Goal: Information Seeking & Learning: Learn about a topic

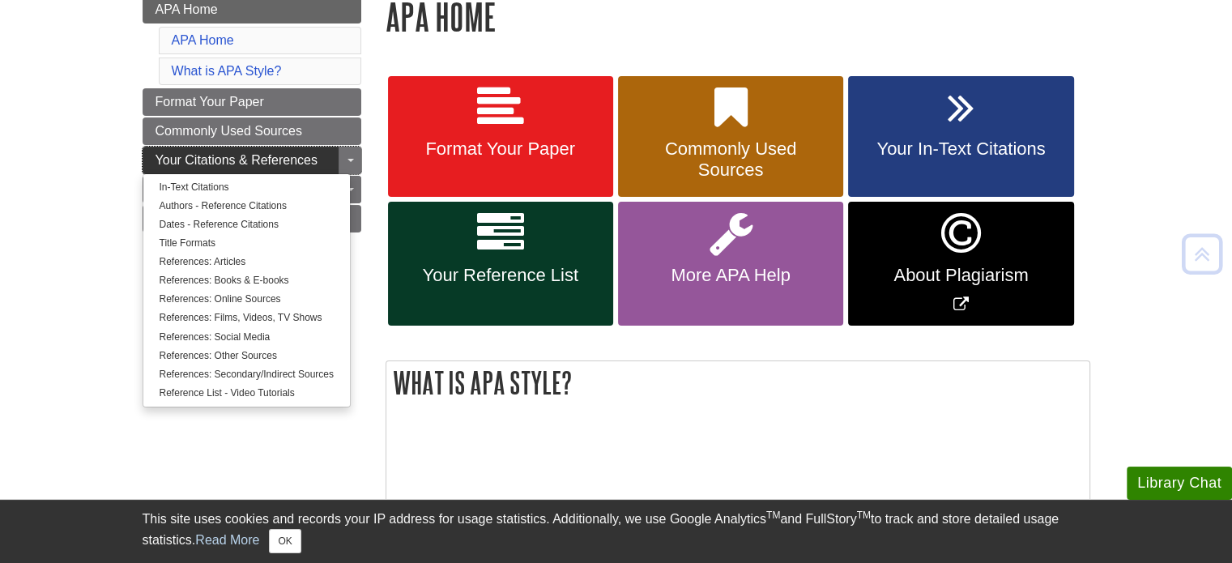
scroll to position [256, 0]
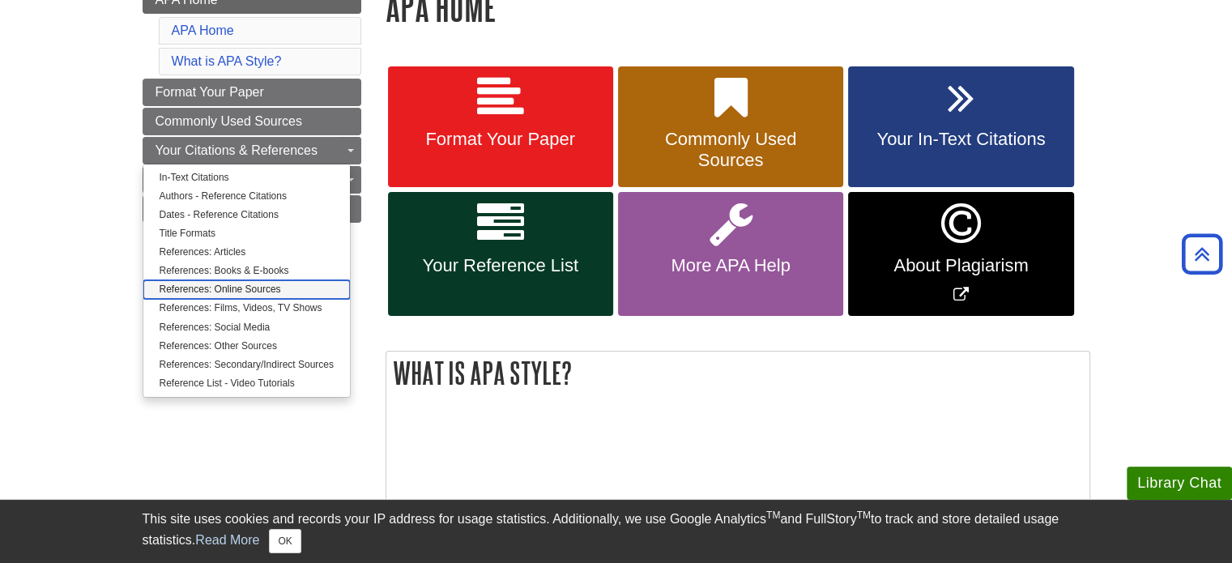
click at [246, 292] on link "References: Online Sources" at bounding box center [246, 289] width 206 height 19
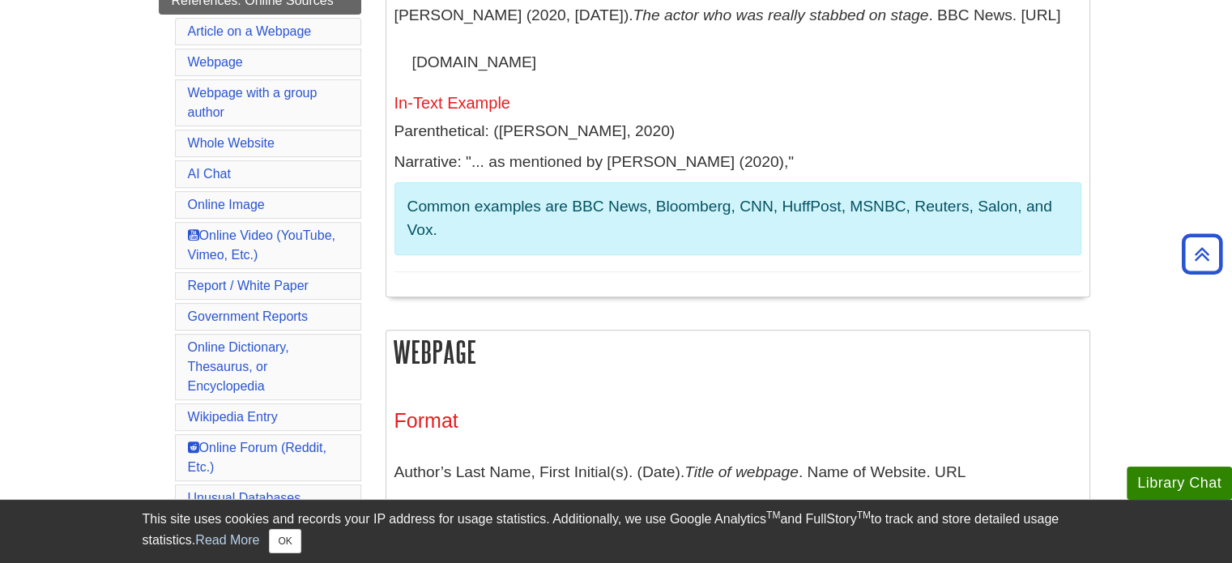
scroll to position [550, 0]
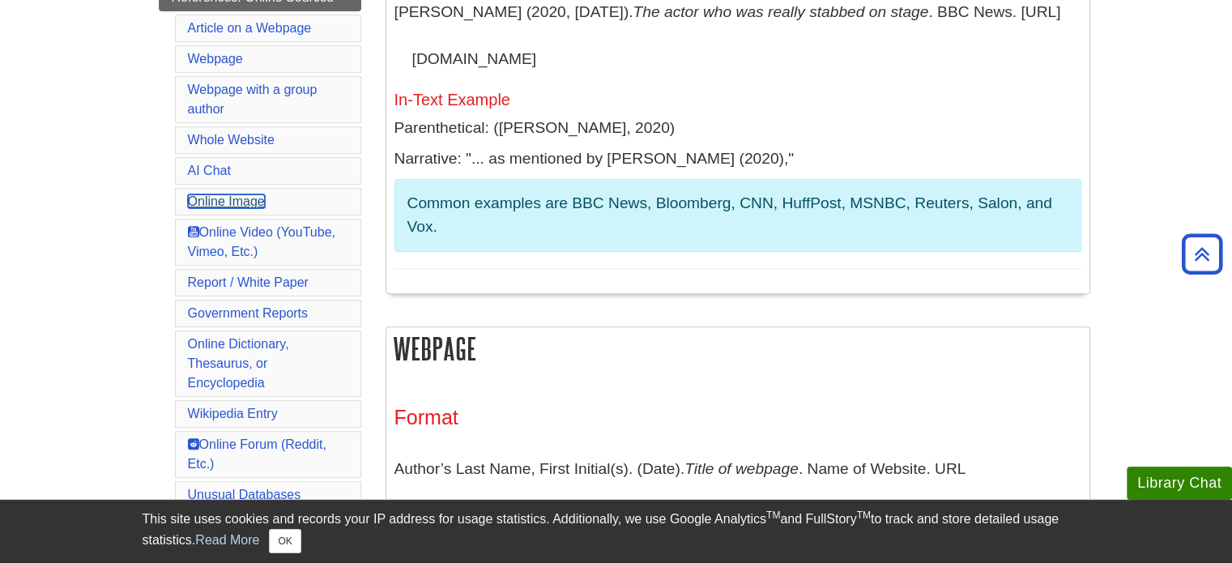
click at [253, 199] on link "Online Image" at bounding box center [226, 201] width 77 height 14
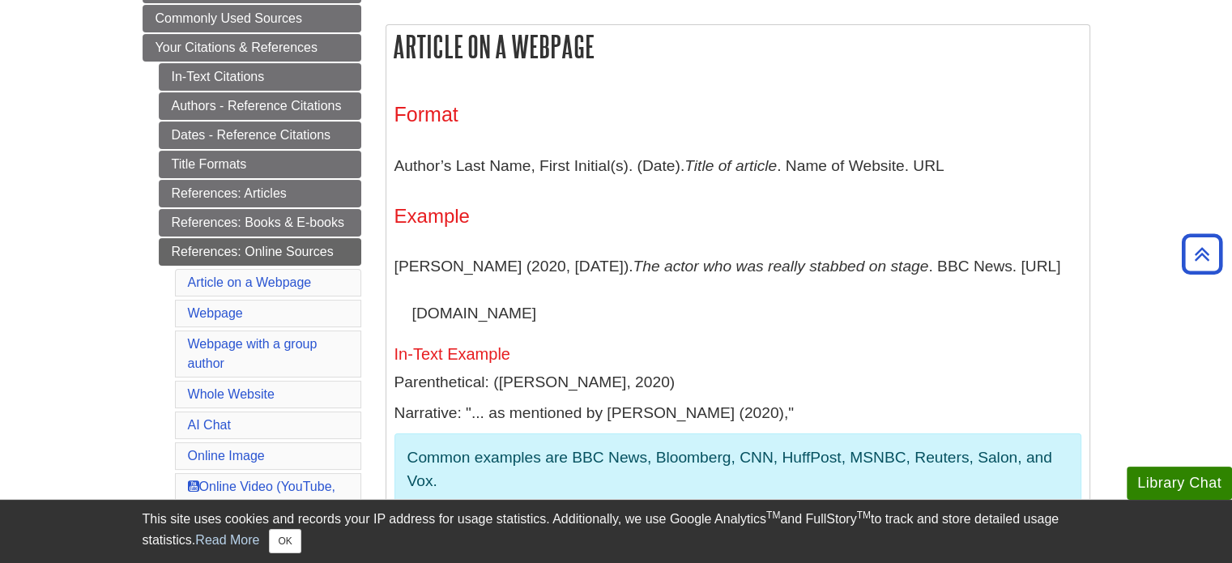
scroll to position [324, 0]
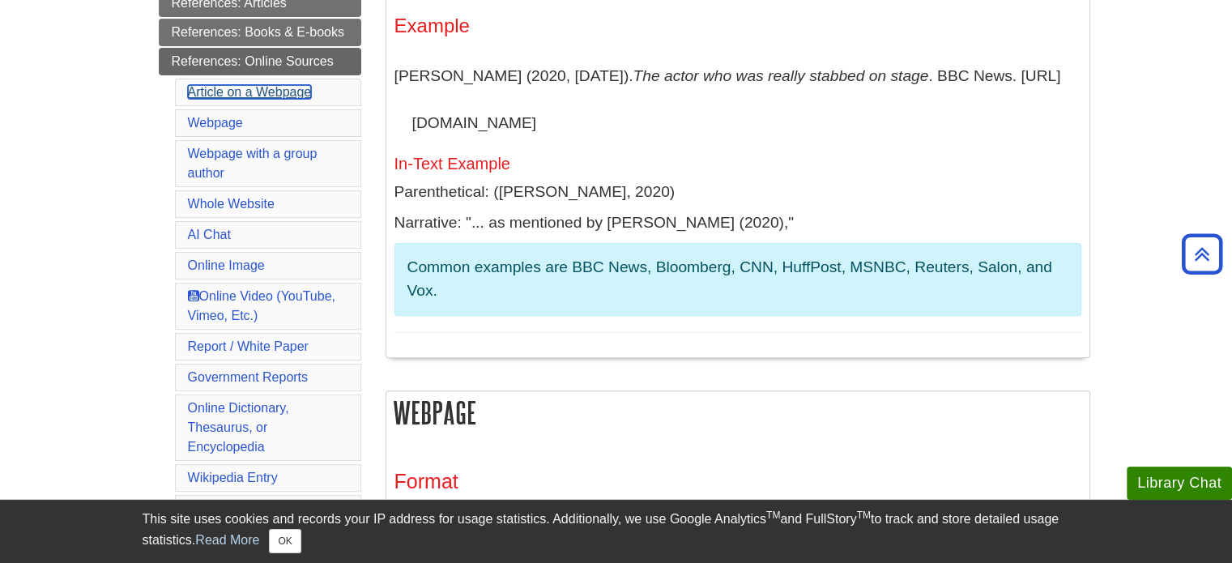
click at [249, 90] on link "Article on a Webpage" at bounding box center [250, 92] width 124 height 14
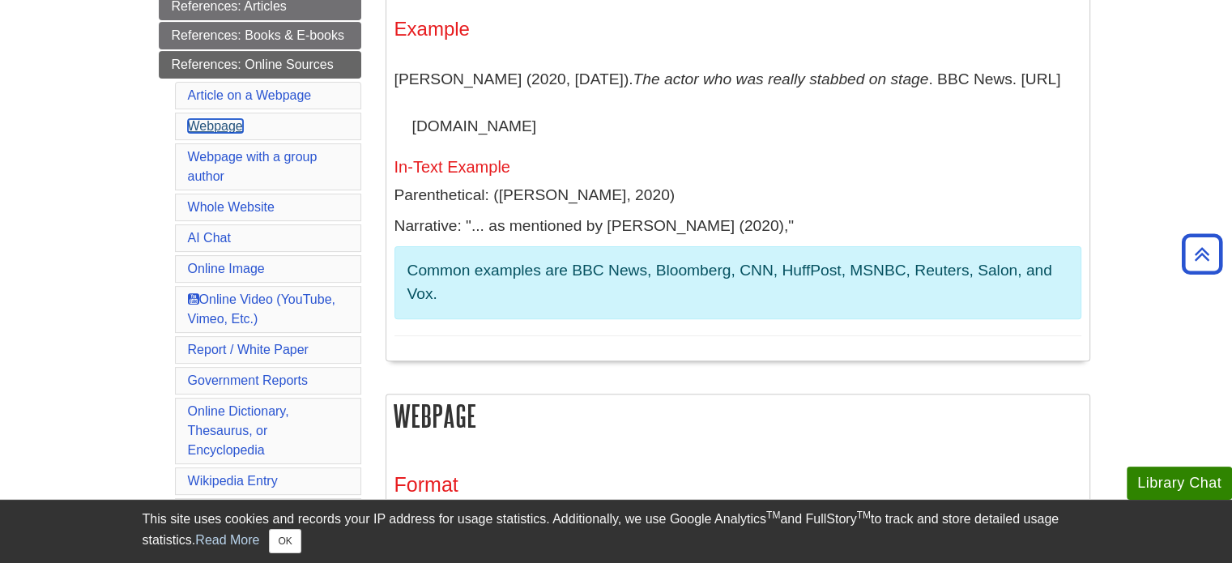
click at [209, 125] on link "Webpage" at bounding box center [215, 126] width 55 height 14
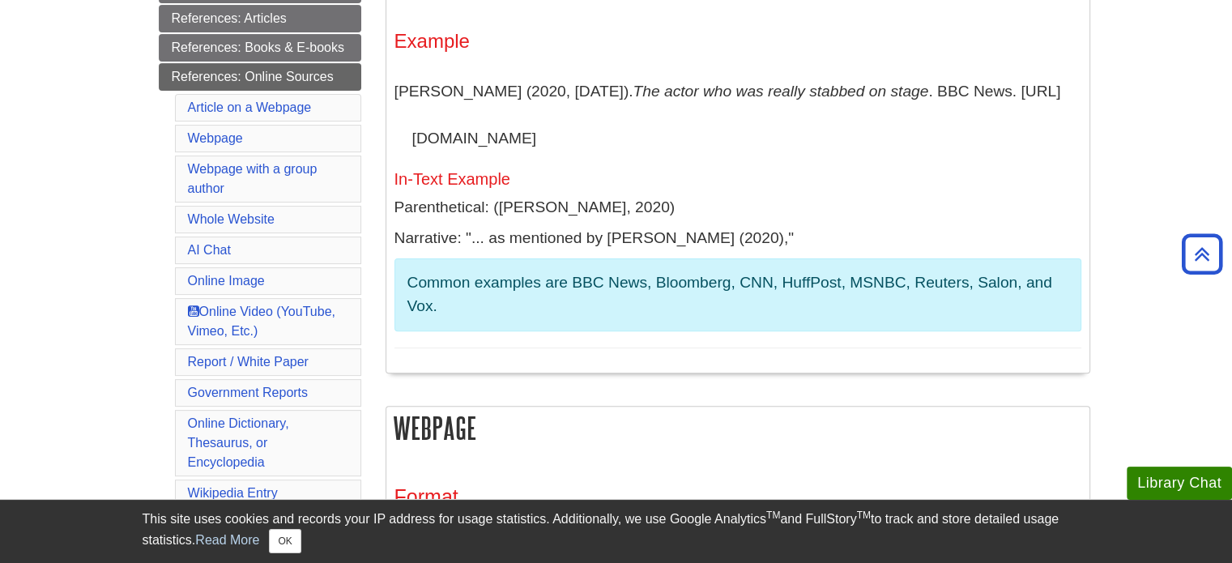
scroll to position [471, 0]
click at [245, 93] on li "Article on a Webpage" at bounding box center [268, 107] width 186 height 28
click at [244, 100] on link "Article on a Webpage" at bounding box center [250, 107] width 124 height 14
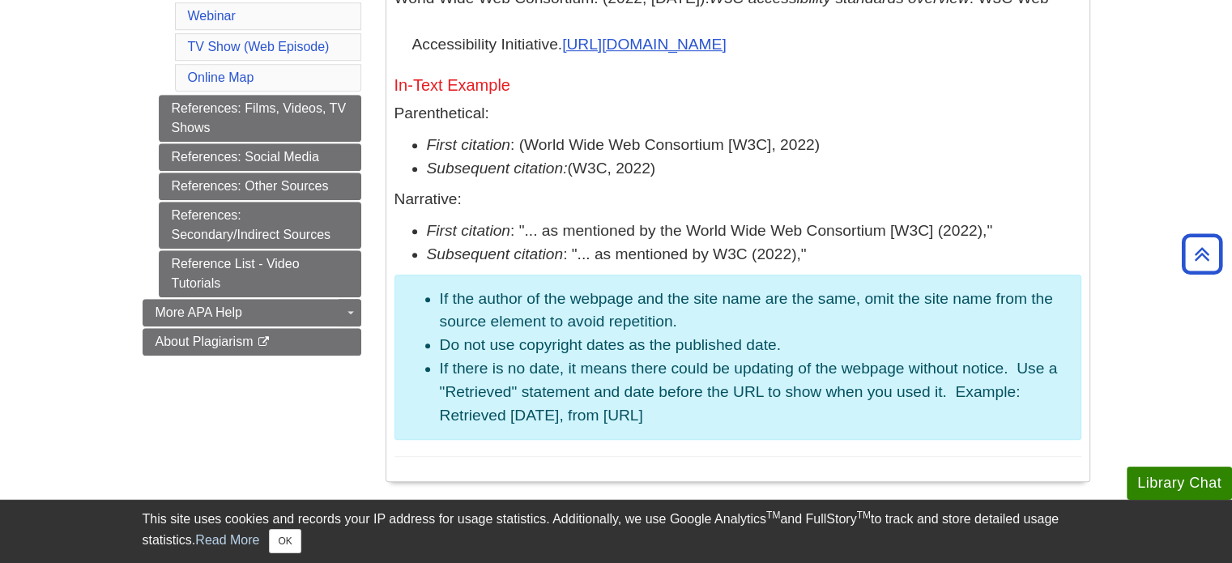
scroll to position [1130, 0]
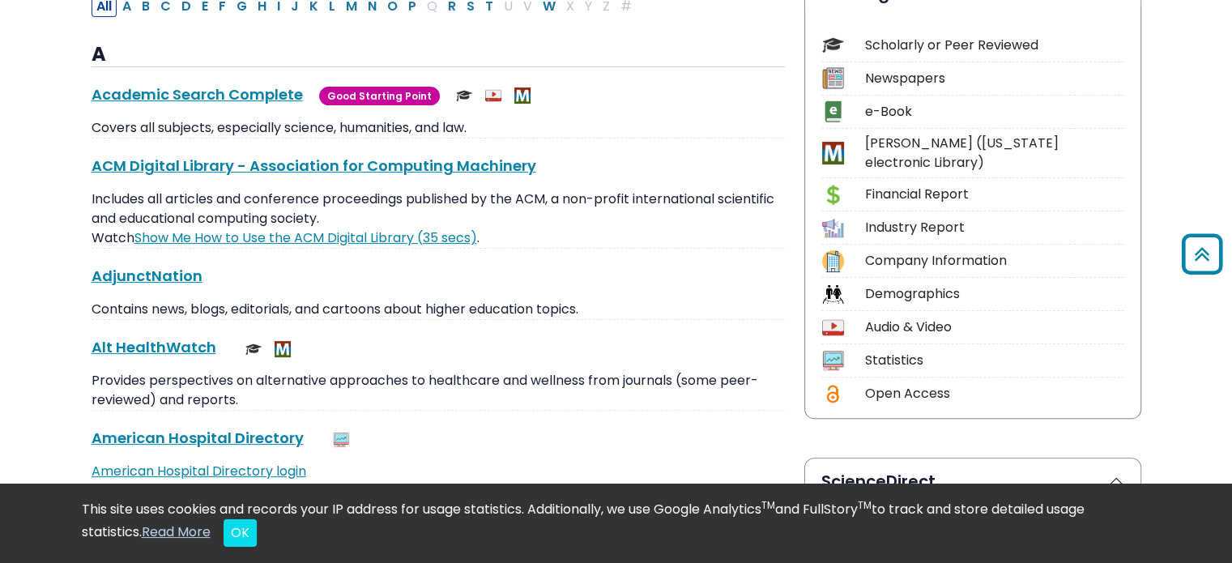
scroll to position [324, 0]
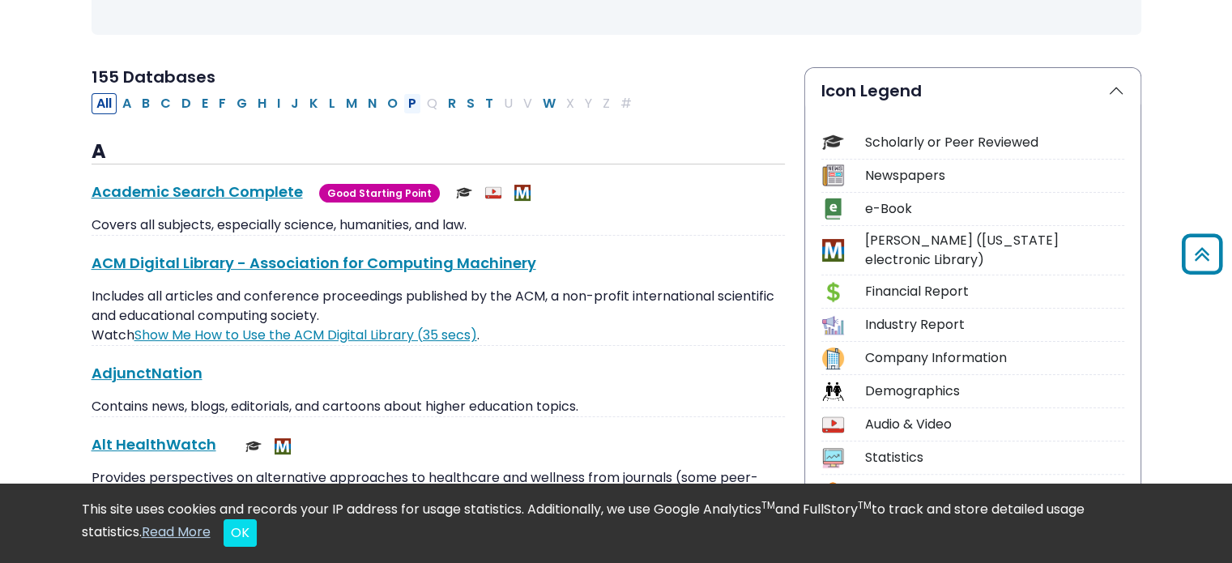
click at [403, 107] on button "P" at bounding box center [412, 103] width 18 height 21
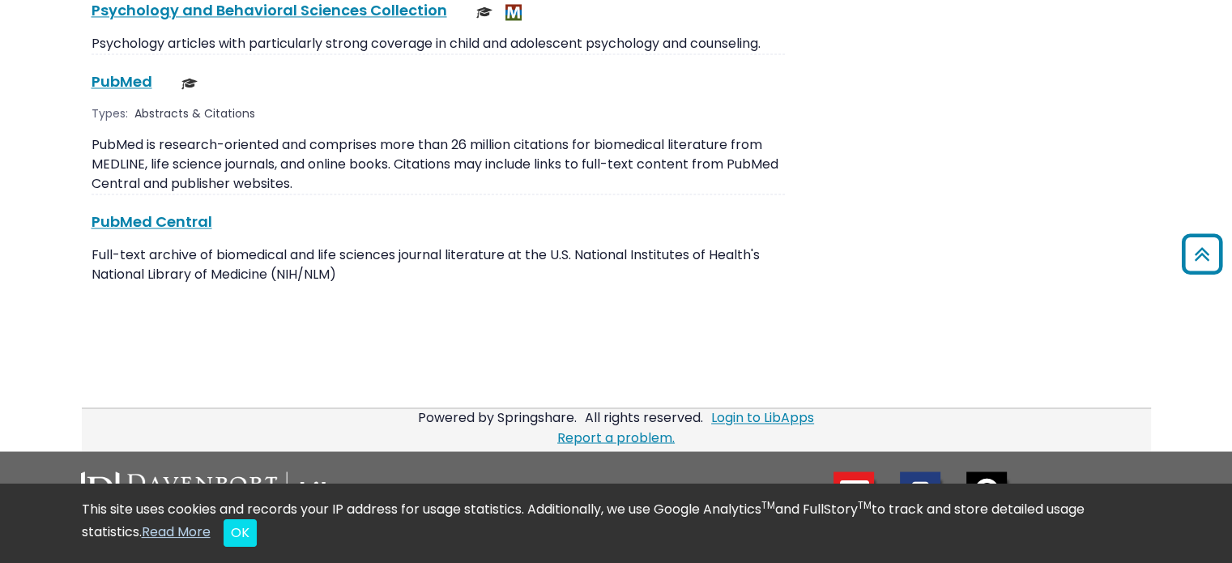
scroll to position [2565, 0]
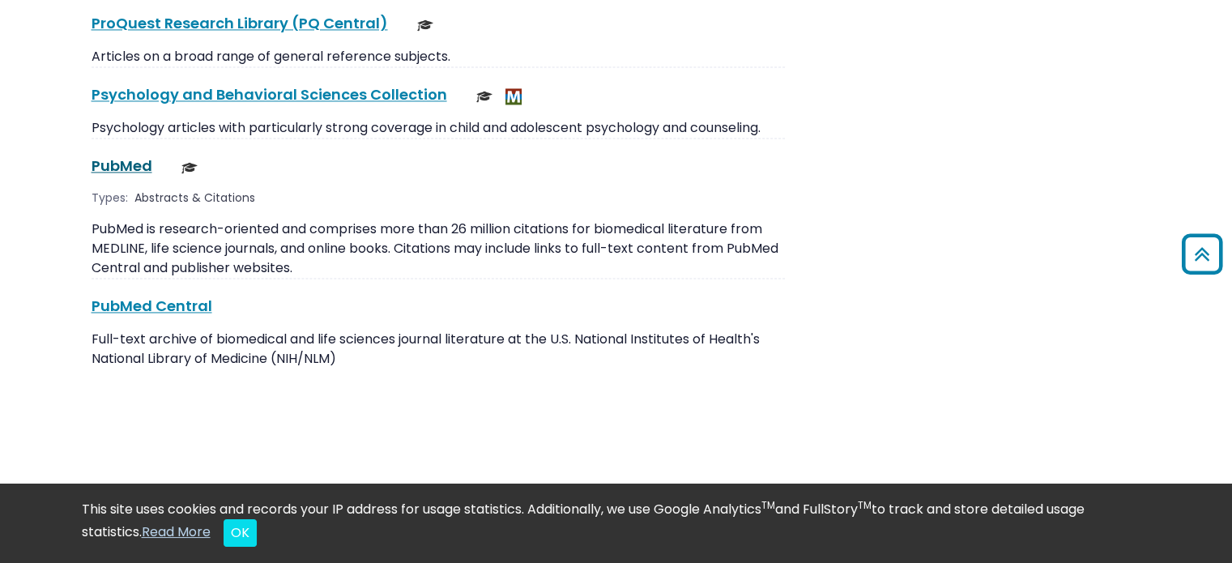
click at [123, 155] on link "PubMed This link opens in a new window" at bounding box center [122, 165] width 61 height 20
click at [154, 296] on link "PubMed Central This link opens in a new window" at bounding box center [152, 306] width 121 height 20
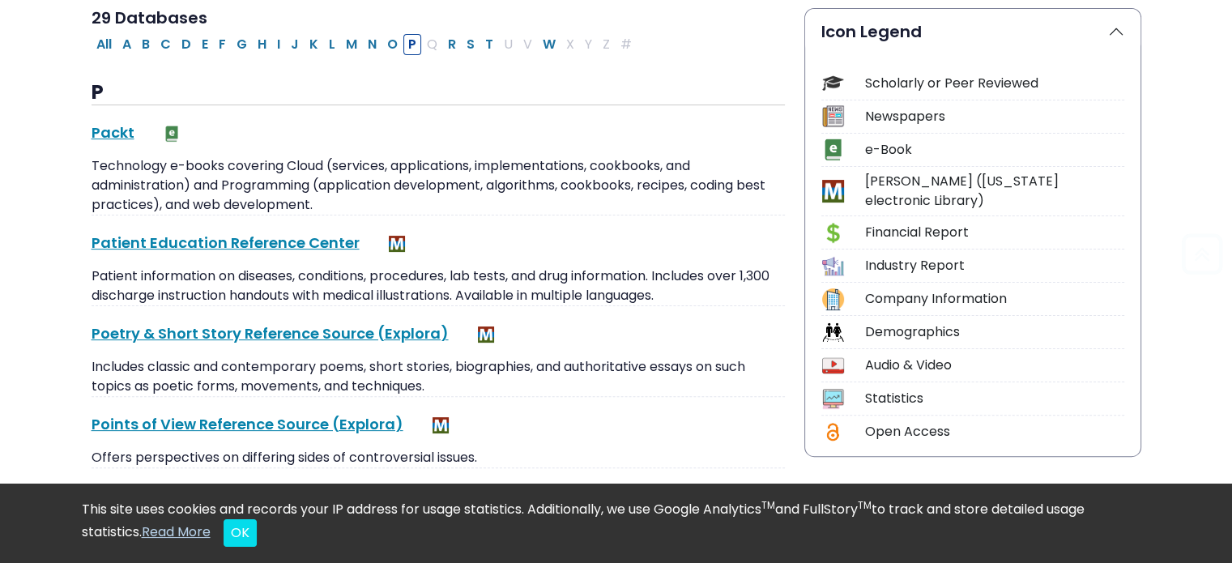
scroll to position [405, 0]
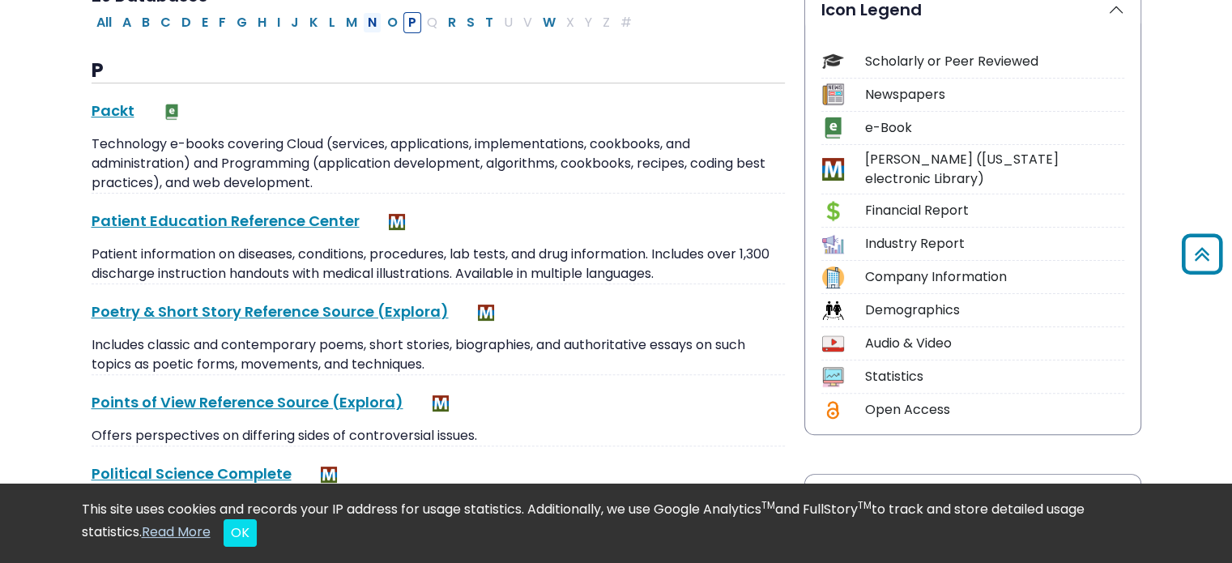
click at [366, 26] on button "N" at bounding box center [372, 22] width 19 height 21
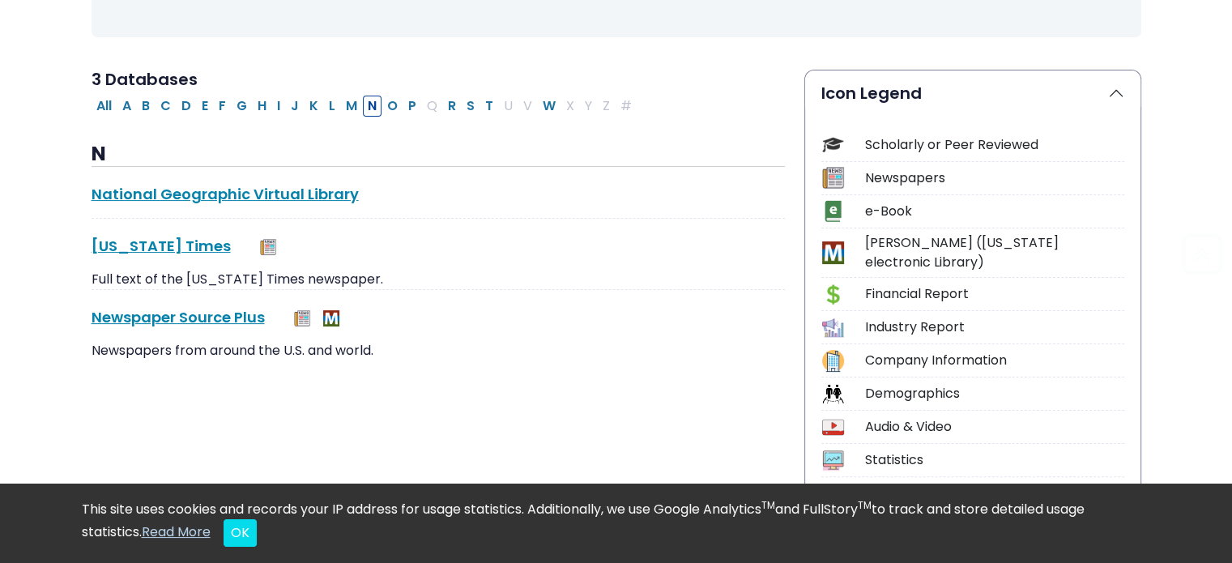
scroll to position [372, 0]
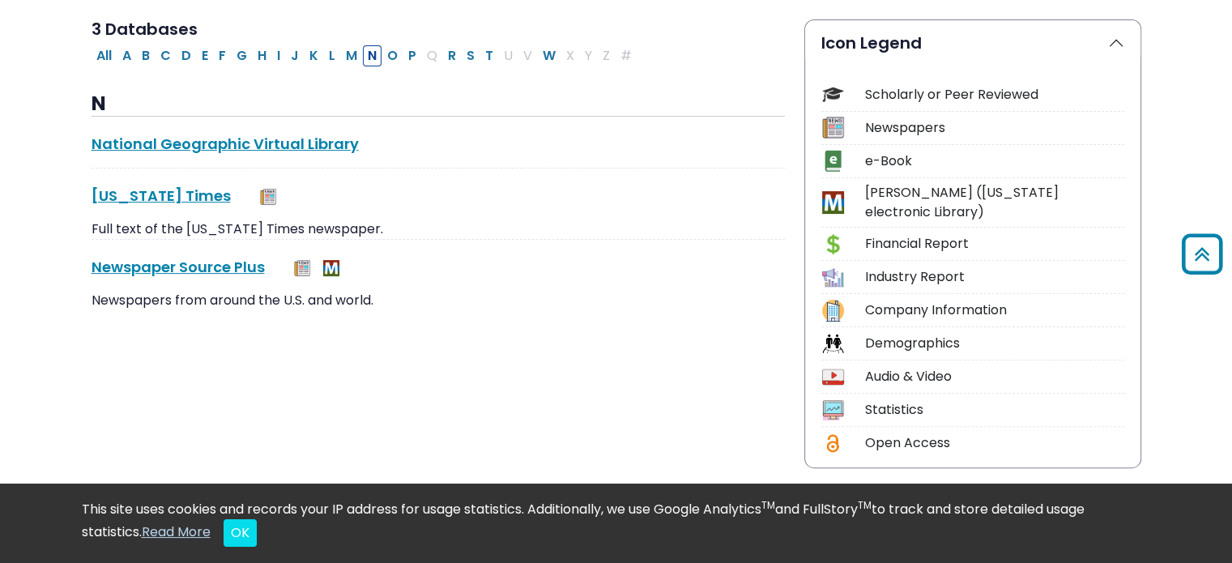
click at [100, 52] on button "All" at bounding box center [104, 55] width 25 height 21
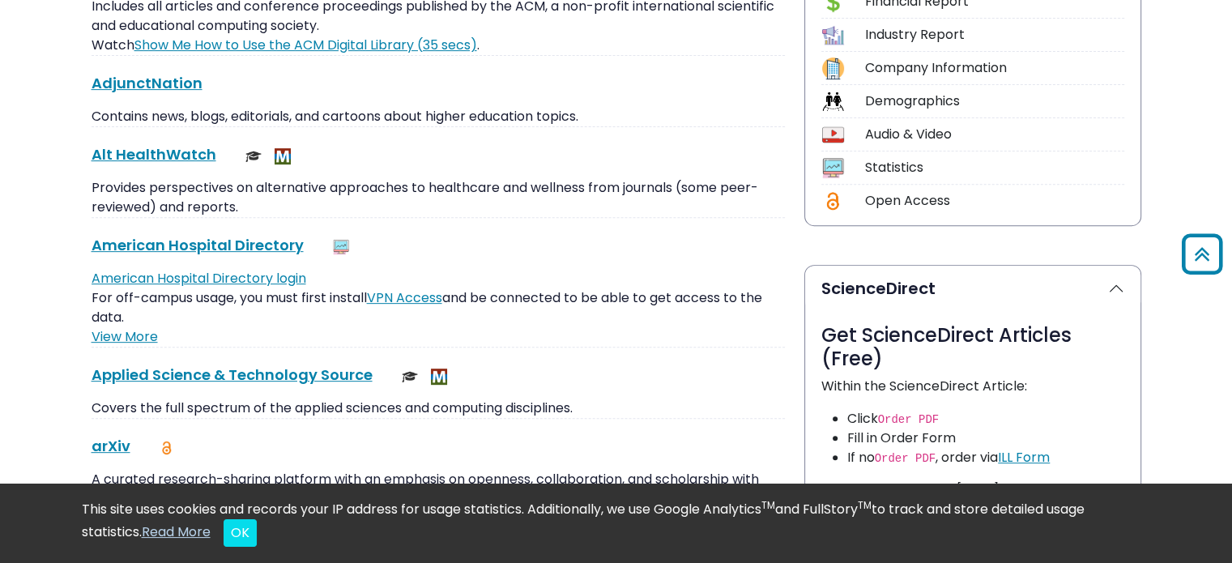
scroll to position [615, 0]
click at [188, 145] on link "Alt HealthWatch This link opens in a new window" at bounding box center [154, 153] width 125 height 20
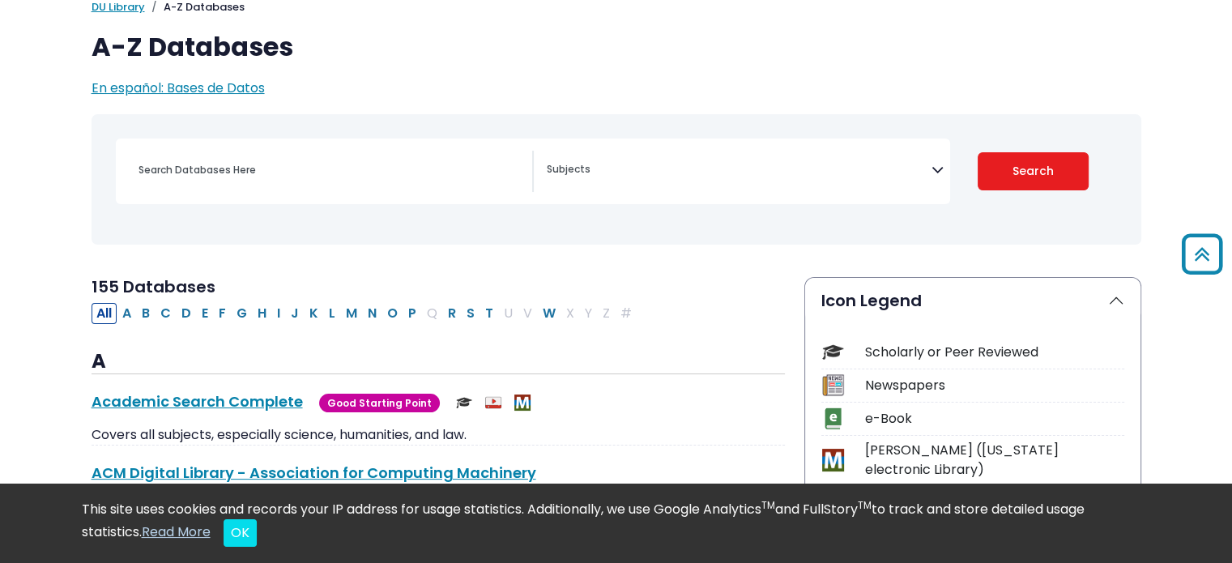
scroll to position [0, 0]
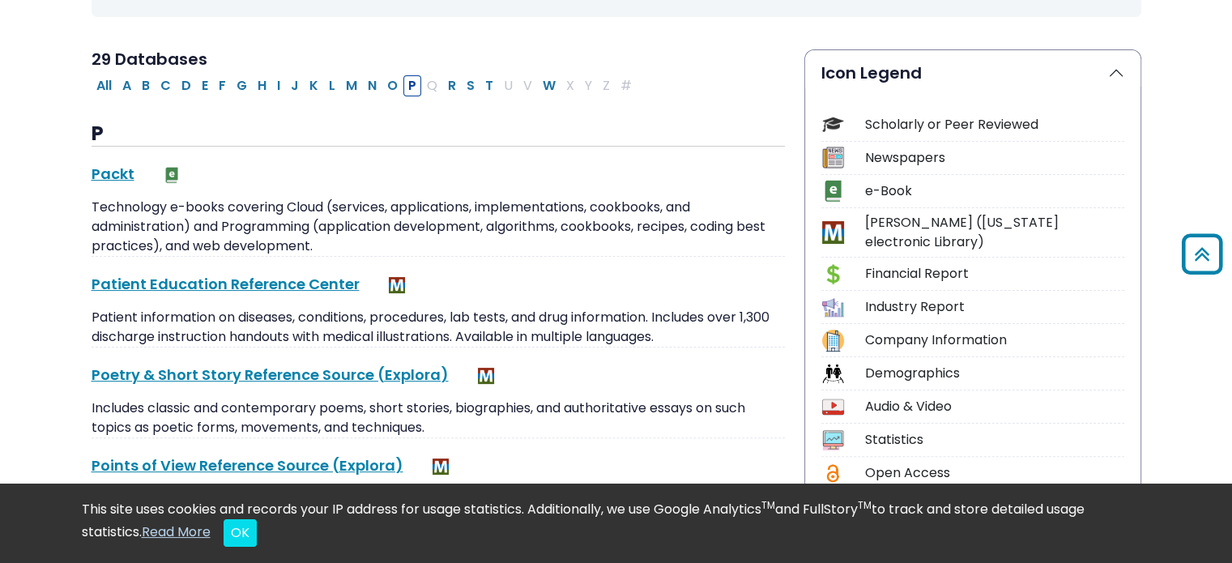
scroll to position [324, 0]
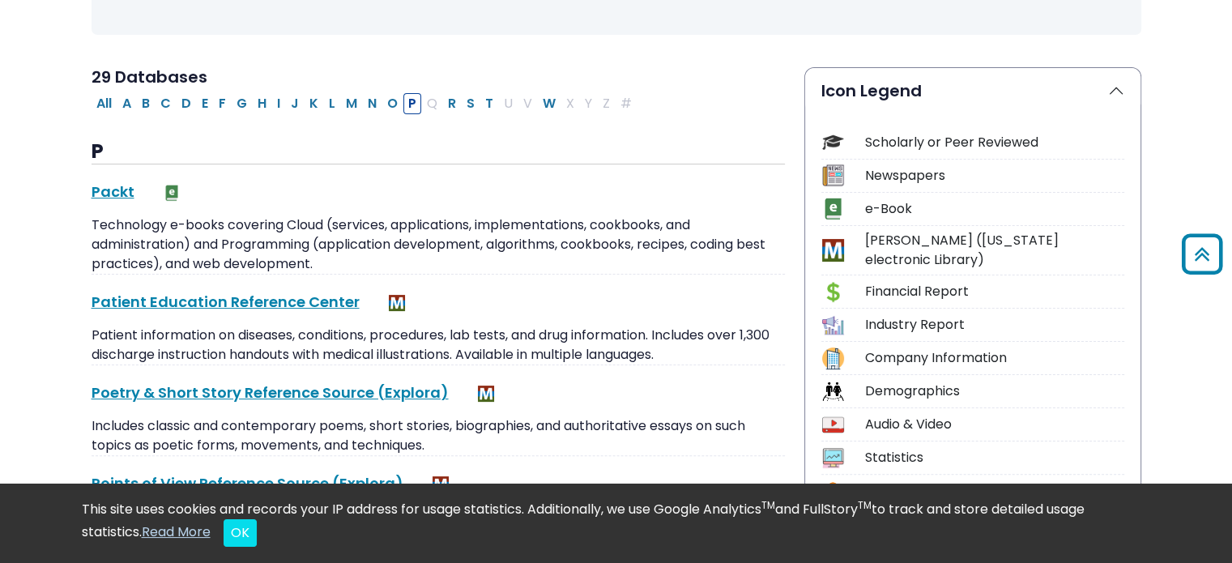
select select "Database Subject Filter"
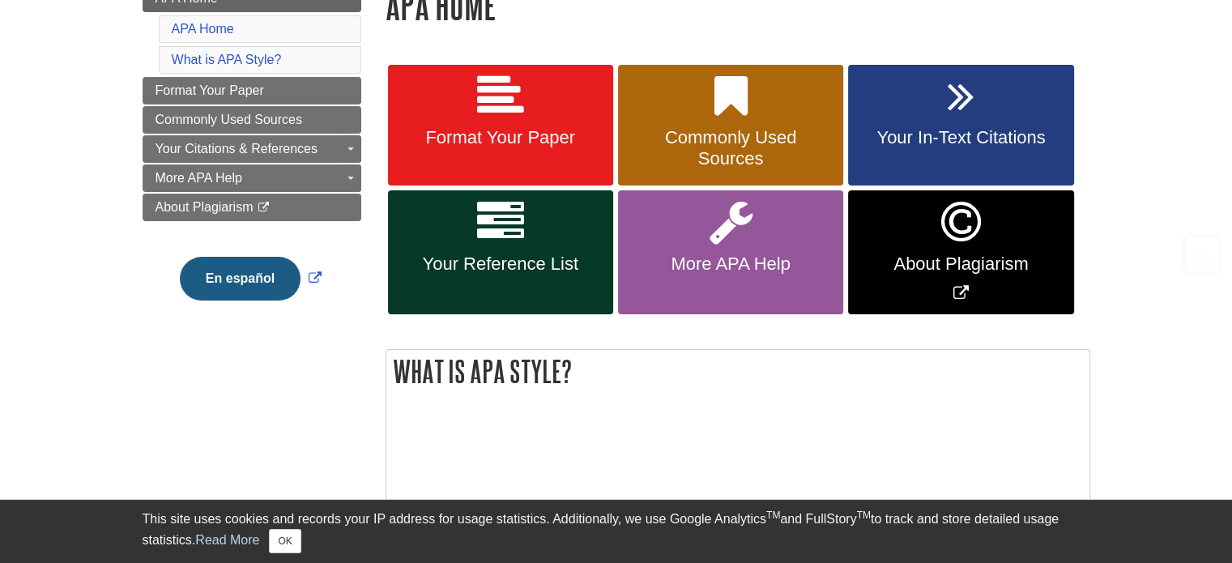
scroll to position [324, 0]
